Goal: Task Accomplishment & Management: Use online tool/utility

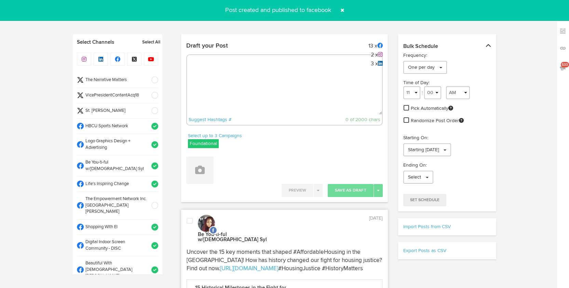
select select "9"
select select "32"
select select "11"
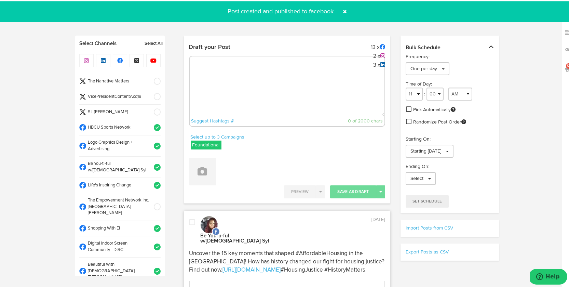
click at [235, 77] on textarea at bounding box center [287, 91] width 195 height 45
paste textarea "ARGUS News. Now. E News [DATE] Did you know asking about suicide can reduce dis…"
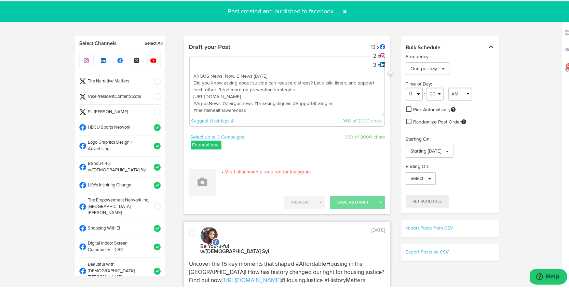
scroll to position [4, 0]
type textarea "ARGUS News. Now. E News [DATE] Did you know asking about suicide can reduce dis…"
click at [199, 180] on icon at bounding box center [203, 181] width 10 height 10
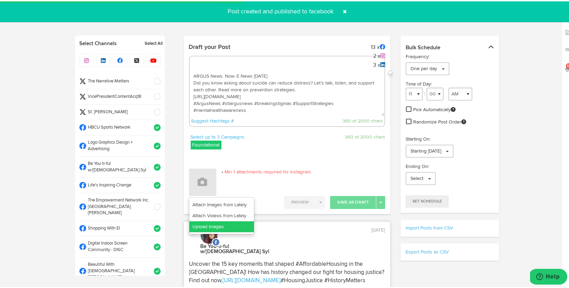
click at [204, 225] on link "Upload Images" at bounding box center [221, 225] width 65 height 11
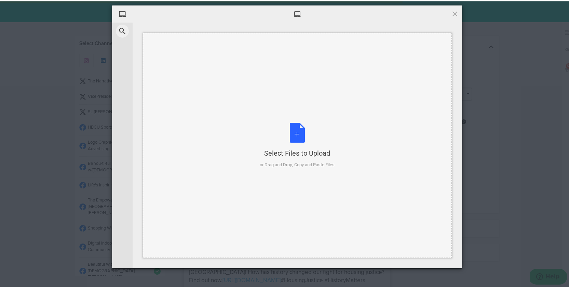
click at [290, 131] on div "Select Files to Upload or Drag and Drop, Copy and Paste Files" at bounding box center [297, 143] width 75 height 45
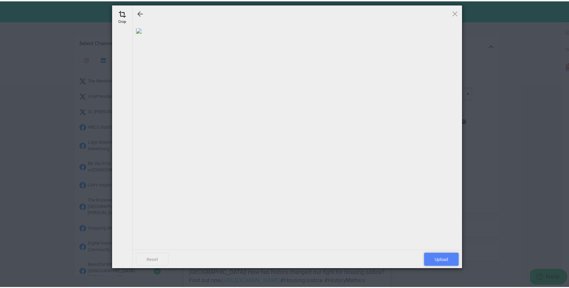
click at [445, 254] on span "Upload" at bounding box center [441, 257] width 35 height 13
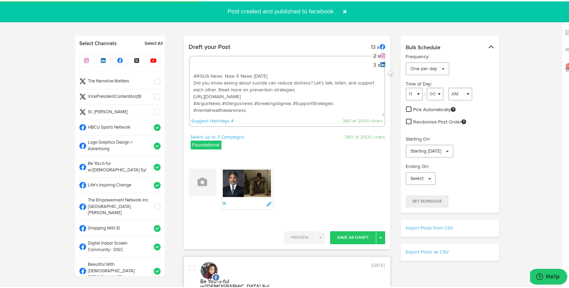
click at [151, 94] on span at bounding box center [154, 95] width 11 height 7
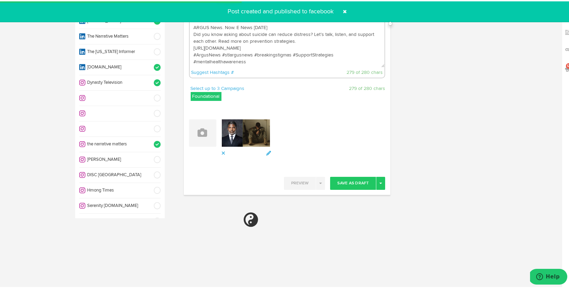
scroll to position [78, 0]
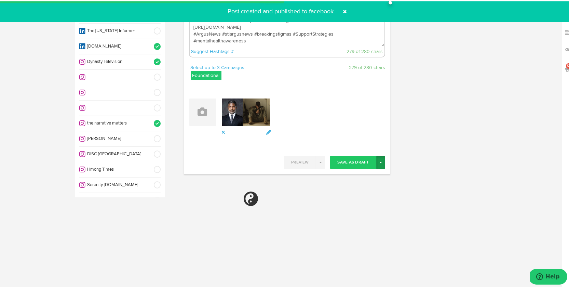
click at [376, 159] on button "Toggle Dropdown" at bounding box center [380, 160] width 9 height 13
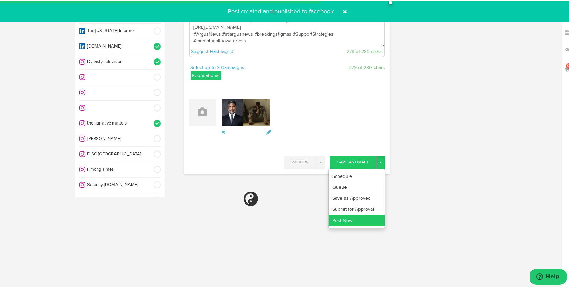
click at [352, 217] on link "Post Now" at bounding box center [357, 219] width 56 height 11
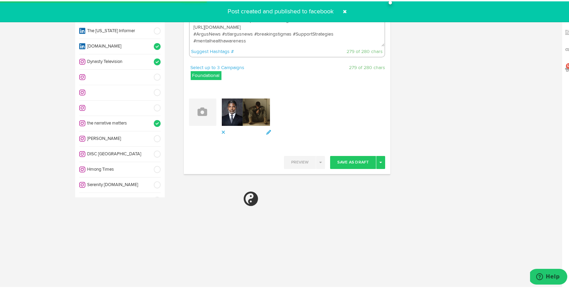
select select "11"
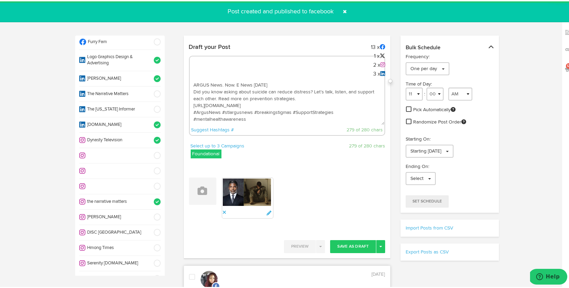
scroll to position [7, 0]
click at [343, 9] on span at bounding box center [345, 10] width 11 height 11
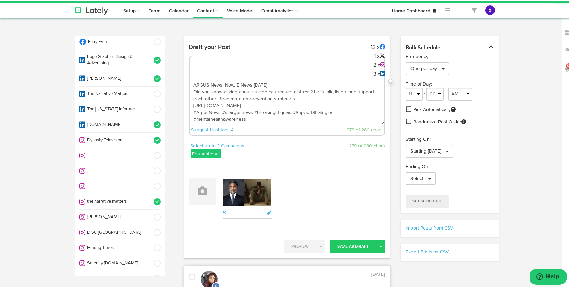
click at [284, 94] on textarea "ARGUS News. Now. E News [DATE] Did you know asking about suicide can reduce dis…" at bounding box center [287, 100] width 195 height 45
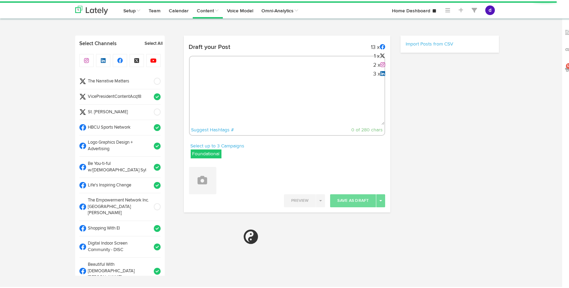
radio input "true"
select select "10"
select select "18"
click at [226, 81] on textarea at bounding box center [287, 100] width 195 height 45
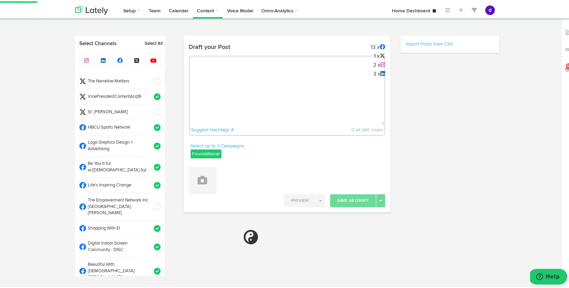
paste textarea "ARGUS News. Now. E News [DATE] Did you know asking about suicide can reduce dis…"
type textarea "ARGUS News. Now. E News [DATE] Did you know asking about suicide can reduce dis…"
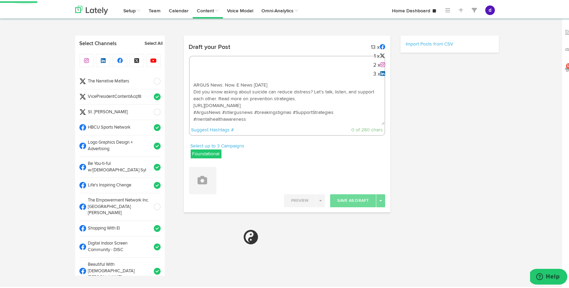
scroll to position [4, 0]
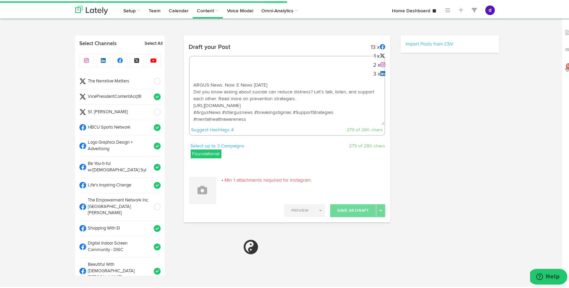
select select "11"
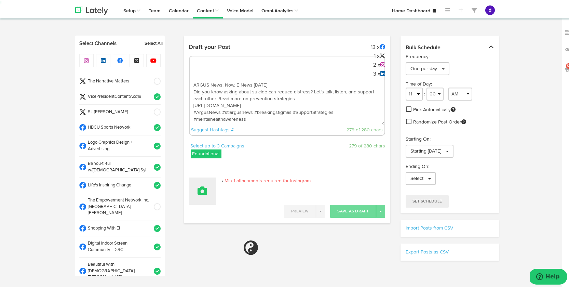
type textarea "ARGUS News. Now. E News [DATE] Did you know asking about suicide can reduce dis…"
click at [198, 196] on button at bounding box center [202, 189] width 27 height 27
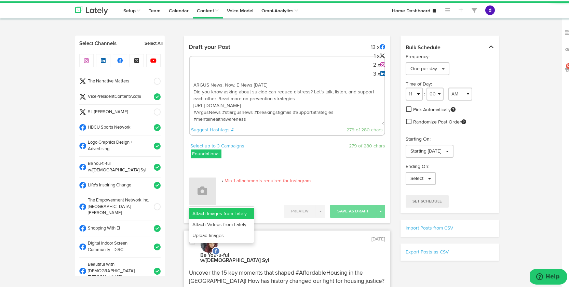
click at [202, 211] on link "Attach Images from Lately" at bounding box center [221, 212] width 65 height 11
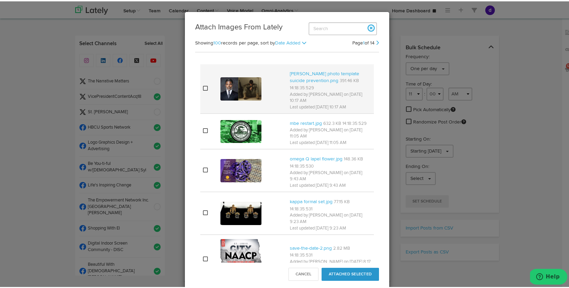
click at [225, 91] on img at bounding box center [240, 87] width 41 height 23
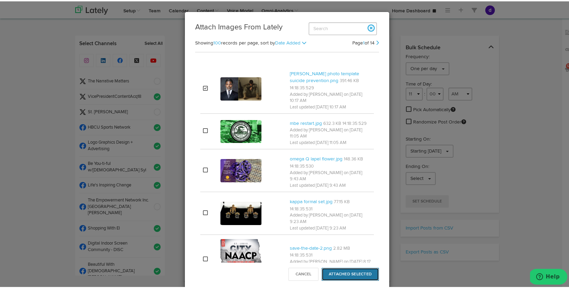
click at [343, 274] on button "Attached Selected" at bounding box center [350, 272] width 57 height 13
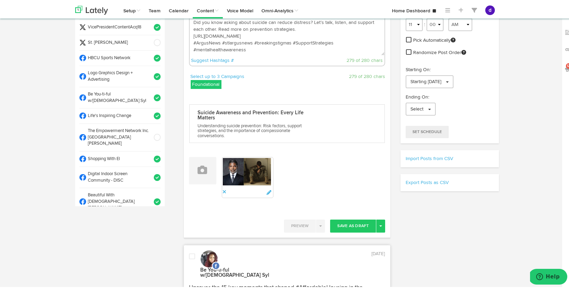
scroll to position [76, 0]
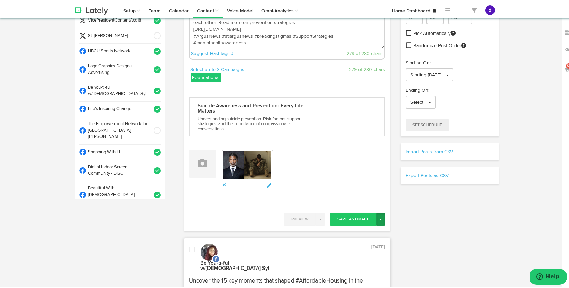
click at [380, 218] on button "Toggle Dropdown" at bounding box center [380, 217] width 9 height 13
click at [360, 274] on link "Post Now" at bounding box center [357, 275] width 56 height 11
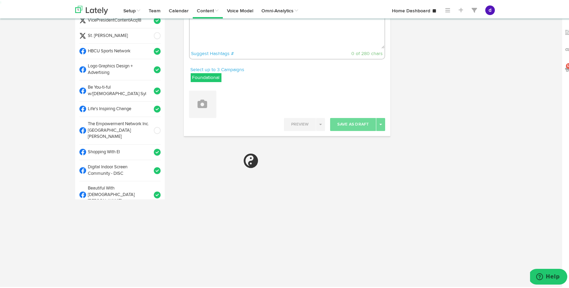
scroll to position [0, 0]
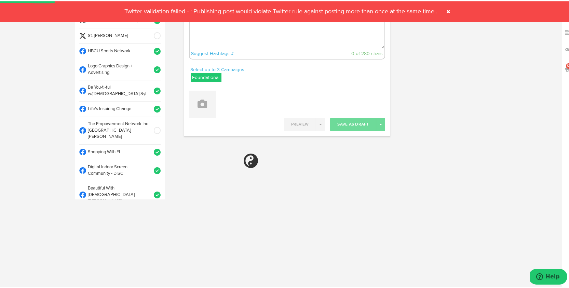
select select "11"
